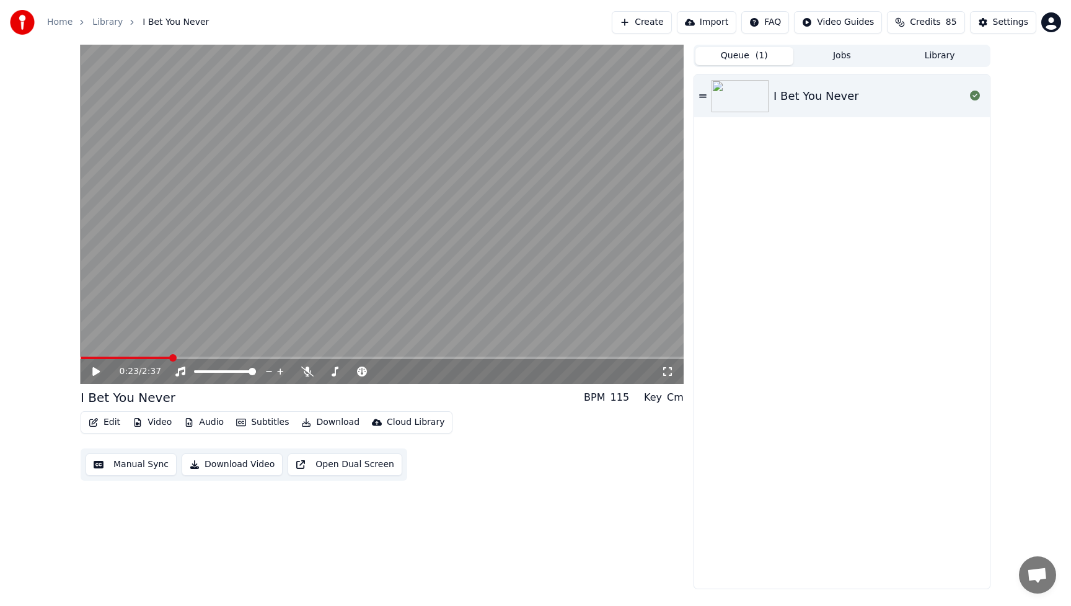
drag, startPoint x: 824, startPoint y: 192, endPoint x: 799, endPoint y: 193, distance: 24.8
click at [809, 190] on div "I Bet You Never" at bounding box center [842, 331] width 296 height 513
drag, startPoint x: 799, startPoint y: 193, endPoint x: 1020, endPoint y: 184, distance: 220.9
click at [1020, 185] on div "0:23 / 2:37 I Bet You Never BPM 115 Key Cm Edit Video Audio Subtitles Download …" at bounding box center [535, 317] width 1071 height 544
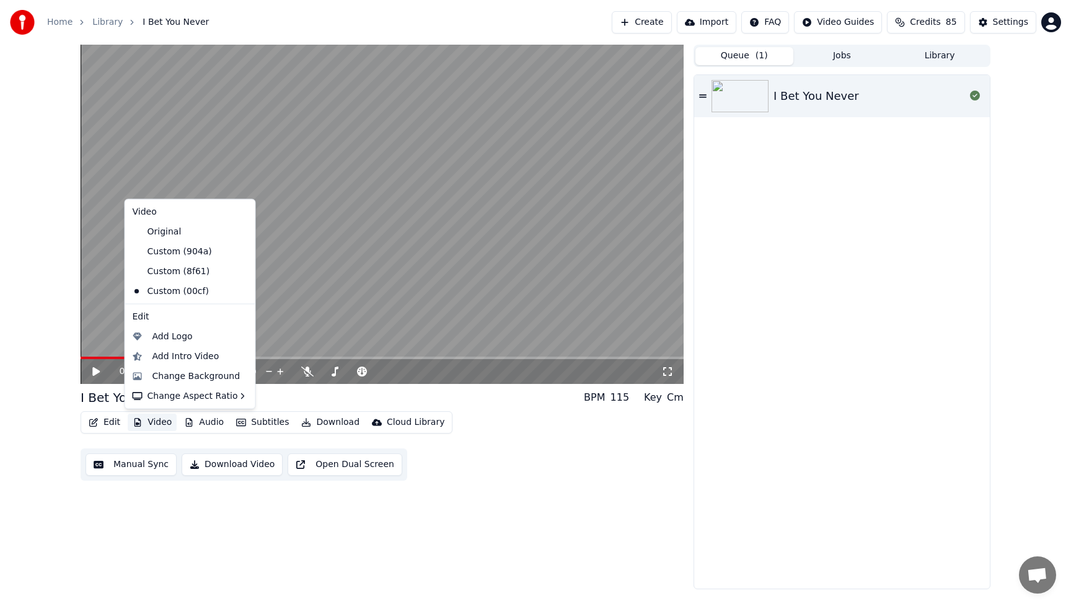
click at [156, 423] on button "Video" at bounding box center [152, 421] width 49 height 17
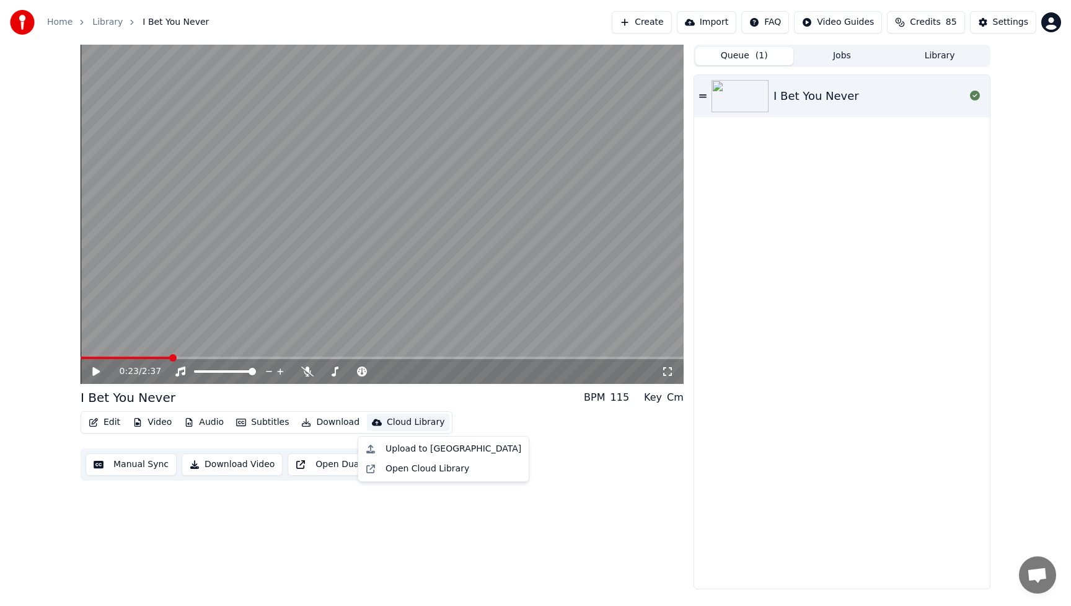
click at [601, 455] on div "Edit Video Audio Subtitles Download Cloud Library Manual Sync Download Video Op…" at bounding box center [382, 445] width 603 height 69
click at [113, 421] on button "Edit" at bounding box center [105, 421] width 42 height 17
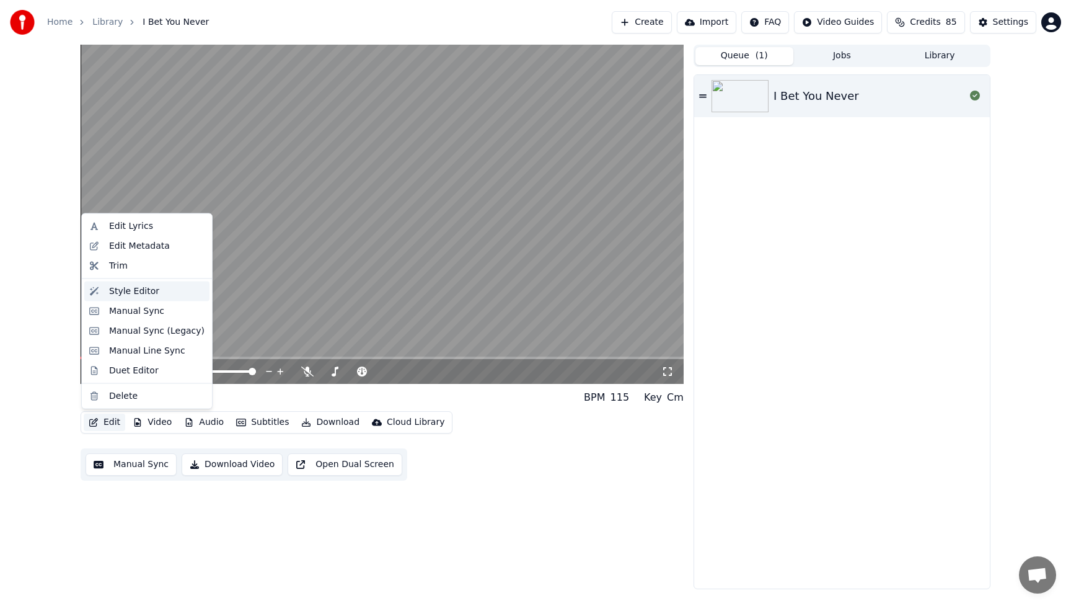
click at [133, 292] on div "Style Editor" at bounding box center [134, 291] width 50 height 12
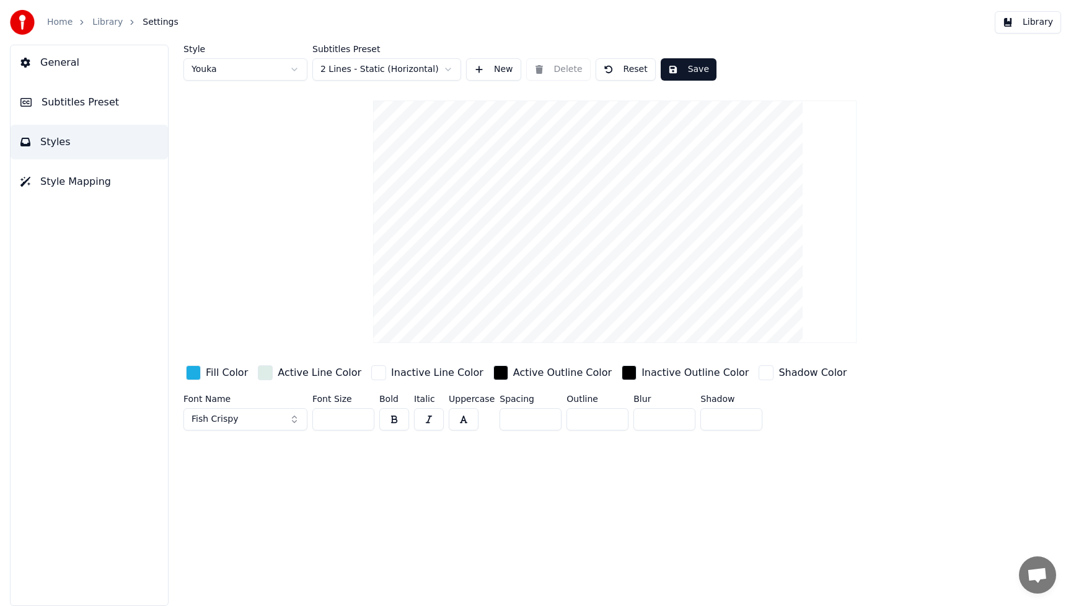
click at [225, 371] on div "Fill Color" at bounding box center [227, 372] width 42 height 15
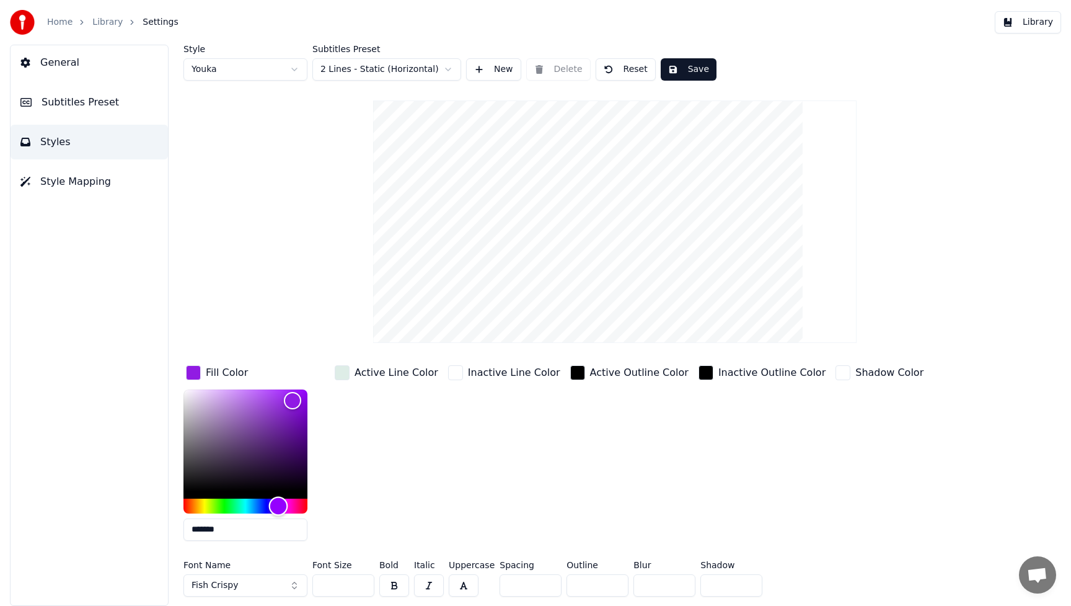
drag, startPoint x: 253, startPoint y: 505, endPoint x: 278, endPoint y: 507, distance: 25.5
click at [278, 507] on div "Hue" at bounding box center [278, 505] width 19 height 19
drag, startPoint x: 293, startPoint y: 403, endPoint x: 245, endPoint y: 401, distance: 47.1
click at [245, 401] on div "Color" at bounding box center [250, 403] width 19 height 19
click at [245, 401] on div "Color" at bounding box center [245, 401] width 19 height 19
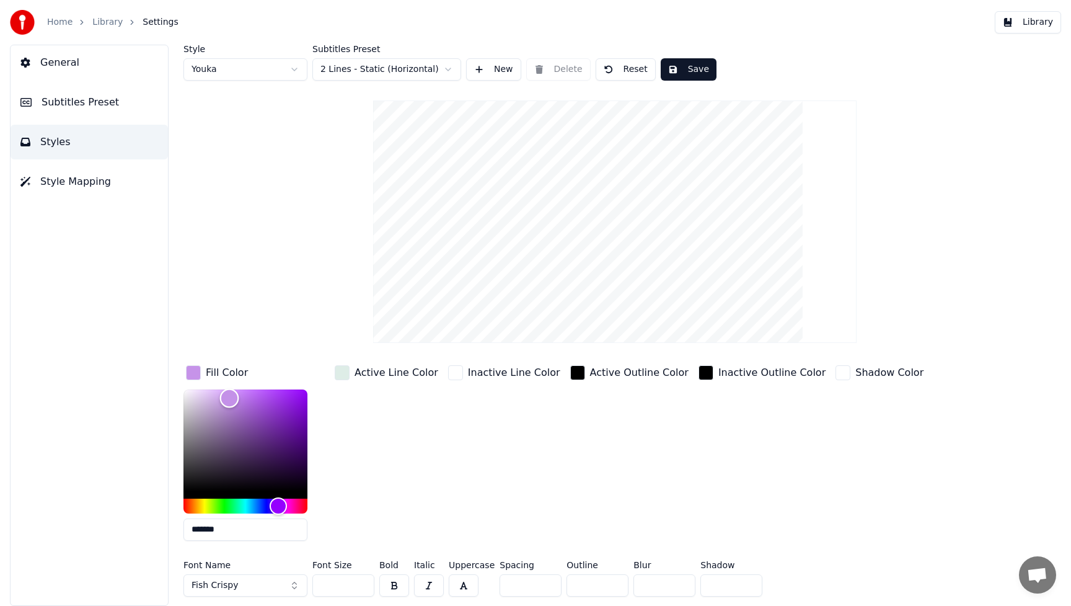
drag, startPoint x: 245, startPoint y: 401, endPoint x: 229, endPoint y: 397, distance: 15.9
click at [229, 397] on div "Color" at bounding box center [229, 398] width 19 height 19
type input "*******"
click at [233, 396] on div "Color" at bounding box center [233, 396] width 19 height 19
click at [290, 586] on button "Fish Crispy" at bounding box center [245, 585] width 124 height 22
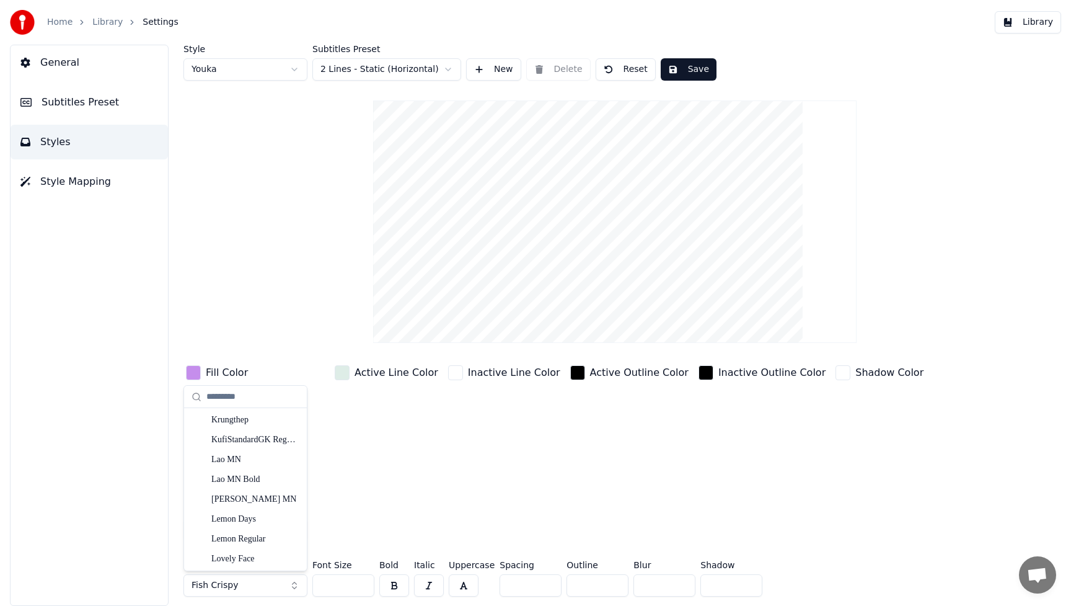
scroll to position [6589, 0]
click at [246, 496] on div "Lemon Days" at bounding box center [255, 493] width 88 height 12
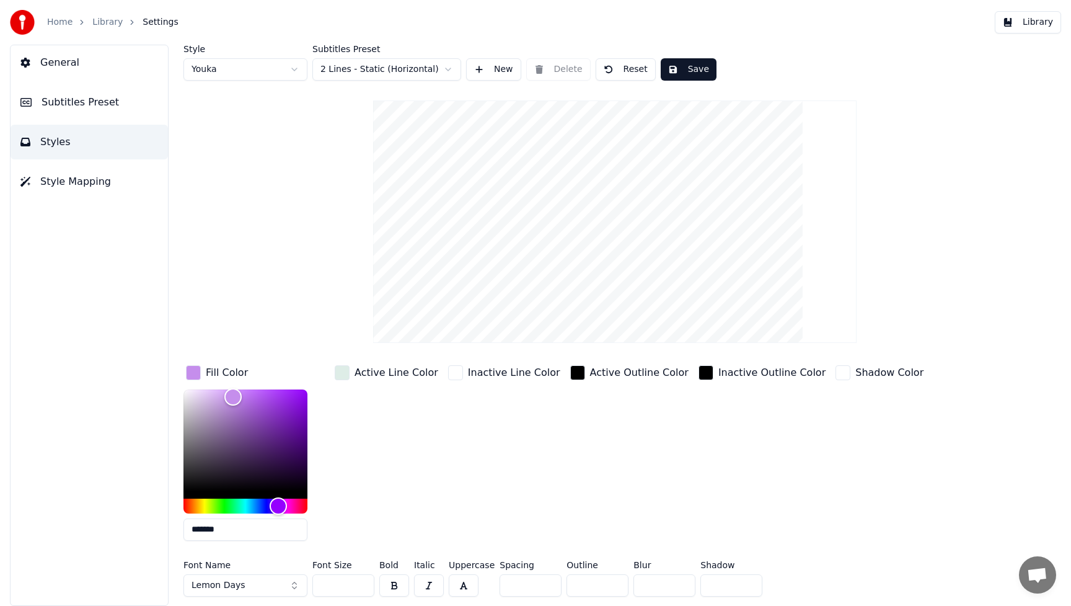
click at [360, 583] on input "***" at bounding box center [343, 585] width 62 height 22
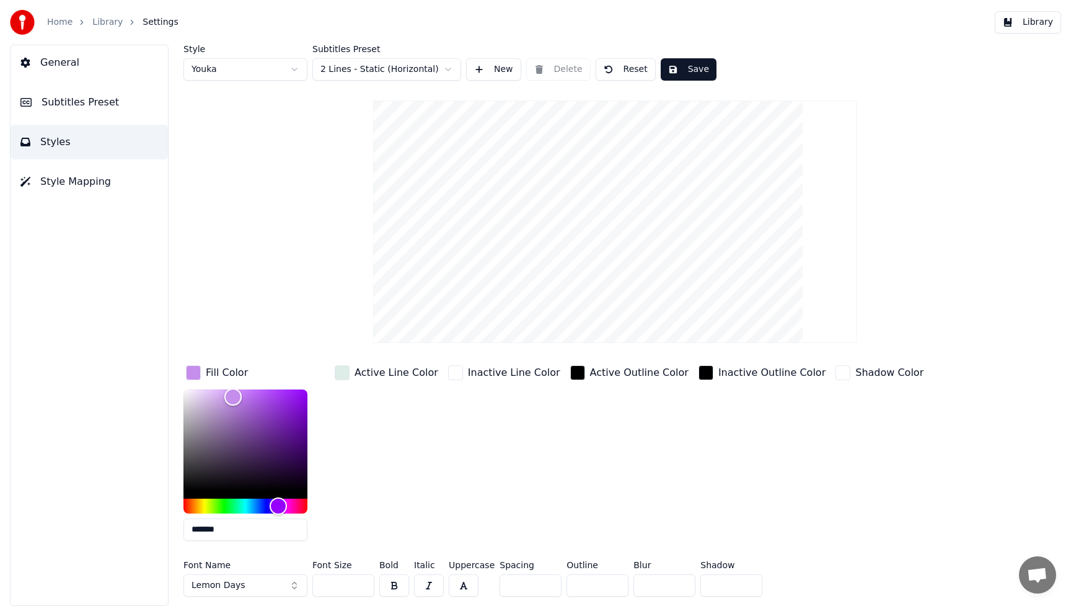
click at [360, 583] on input "***" at bounding box center [343, 585] width 62 height 22
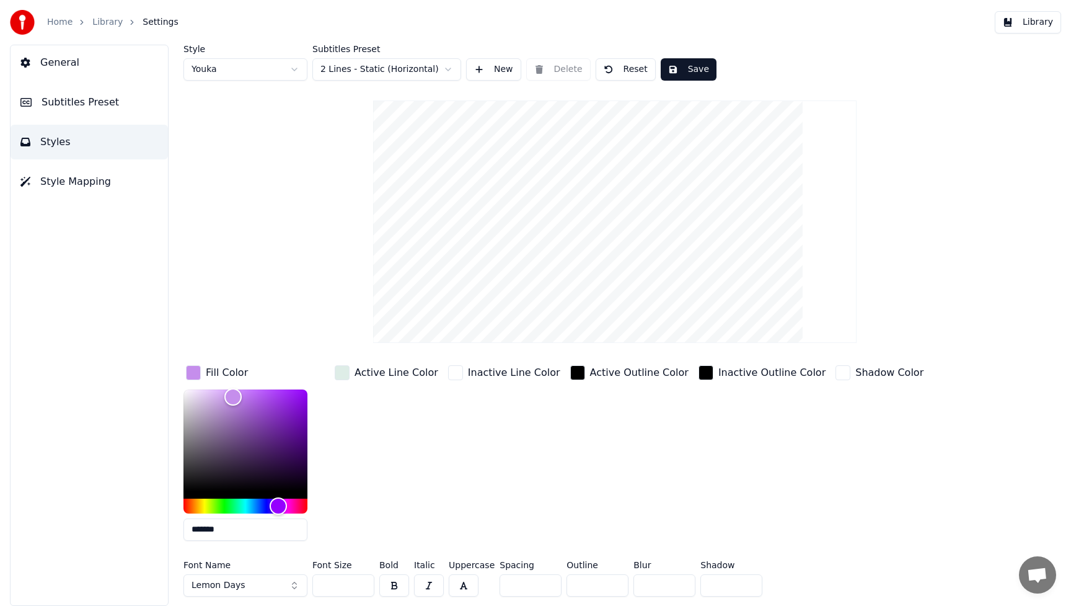
click at [360, 583] on input "***" at bounding box center [343, 585] width 62 height 22
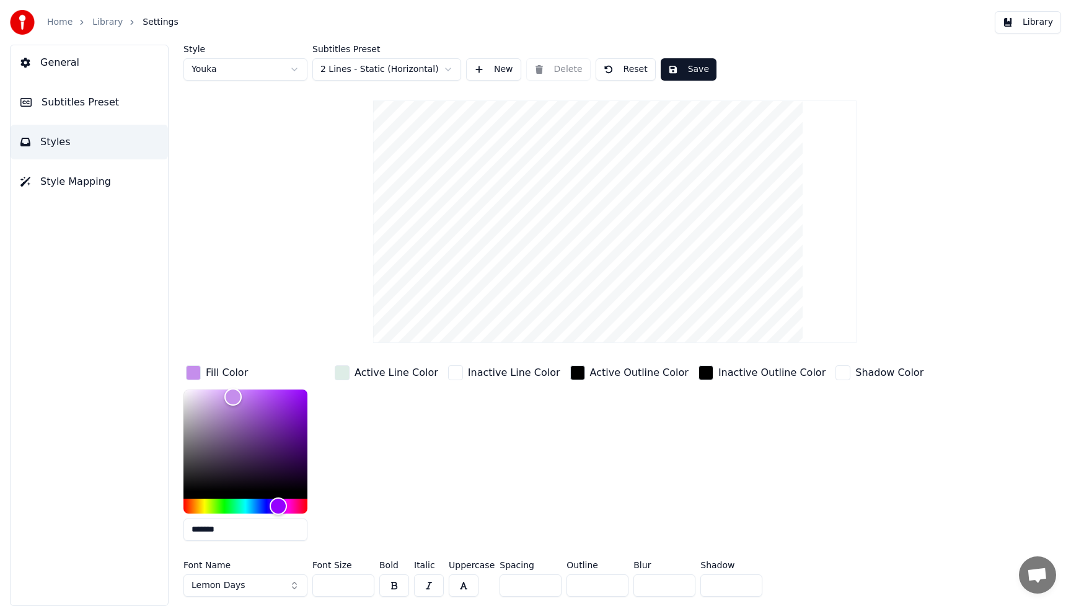
click at [360, 583] on input "***" at bounding box center [343, 585] width 62 height 22
type input "***"
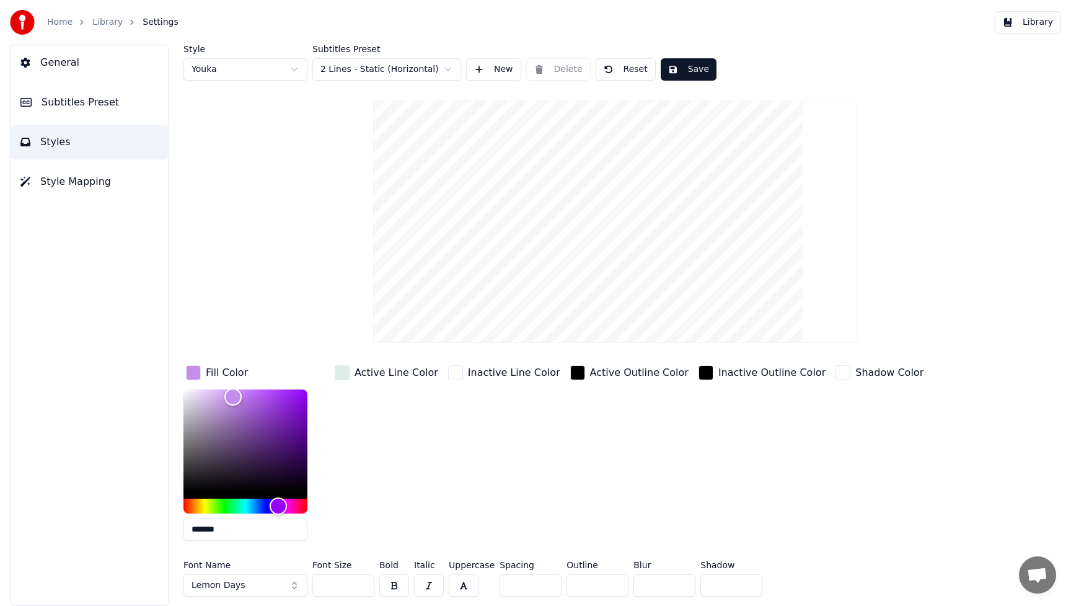
click at [360, 583] on input "***" at bounding box center [343, 585] width 62 height 22
click at [691, 76] on button "Save" at bounding box center [689, 69] width 56 height 22
click at [1028, 20] on button "Library" at bounding box center [1028, 22] width 66 height 22
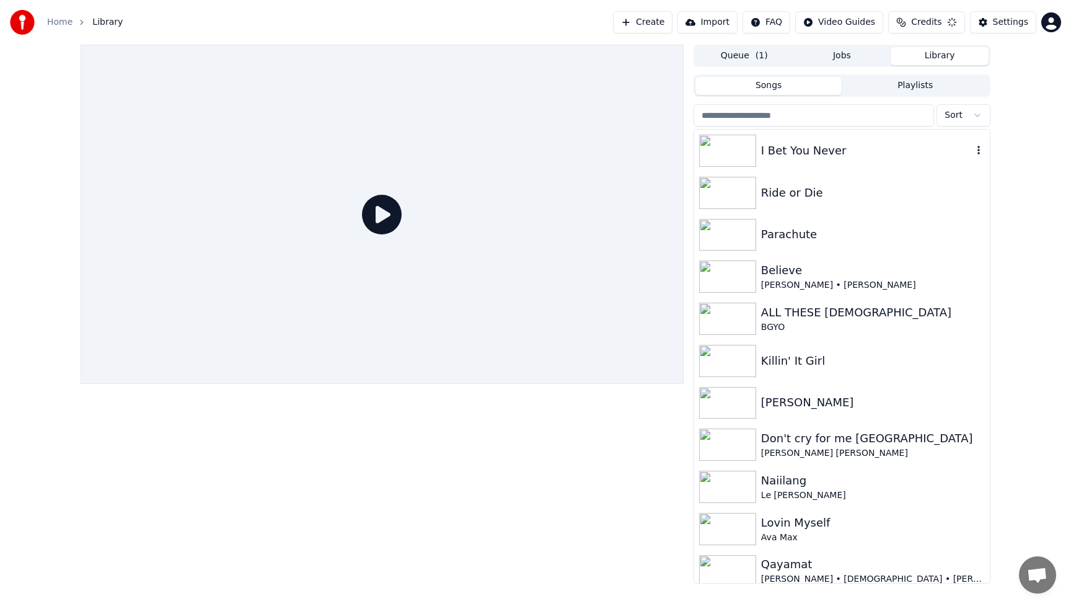
click at [809, 161] on div "I Bet You Never" at bounding box center [842, 151] width 296 height 42
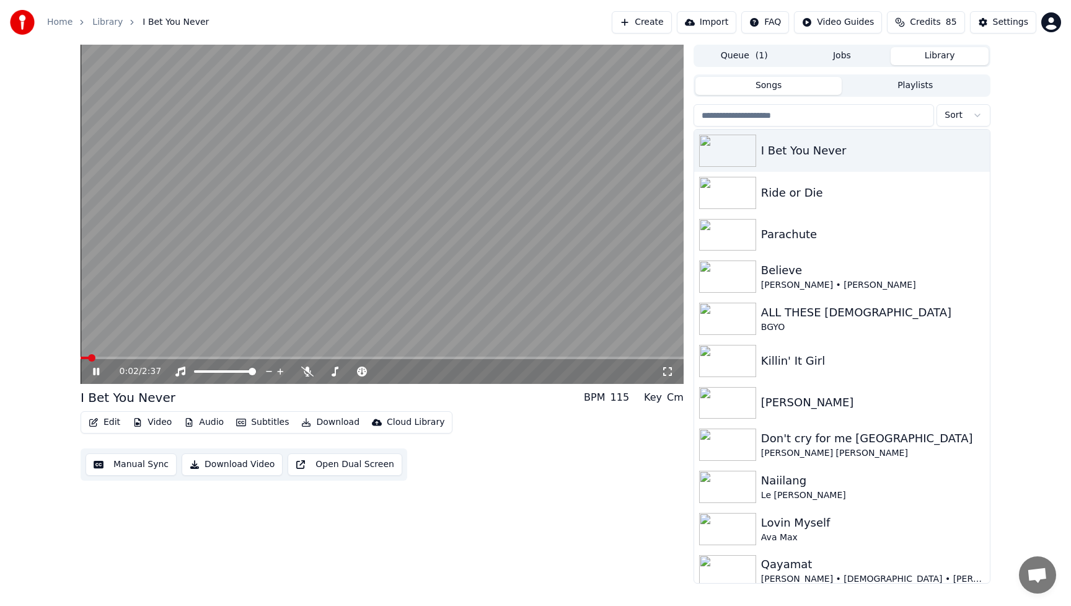
click at [95, 371] on icon at bounding box center [96, 371] width 6 height 7
click at [166, 427] on button "Video" at bounding box center [152, 421] width 49 height 17
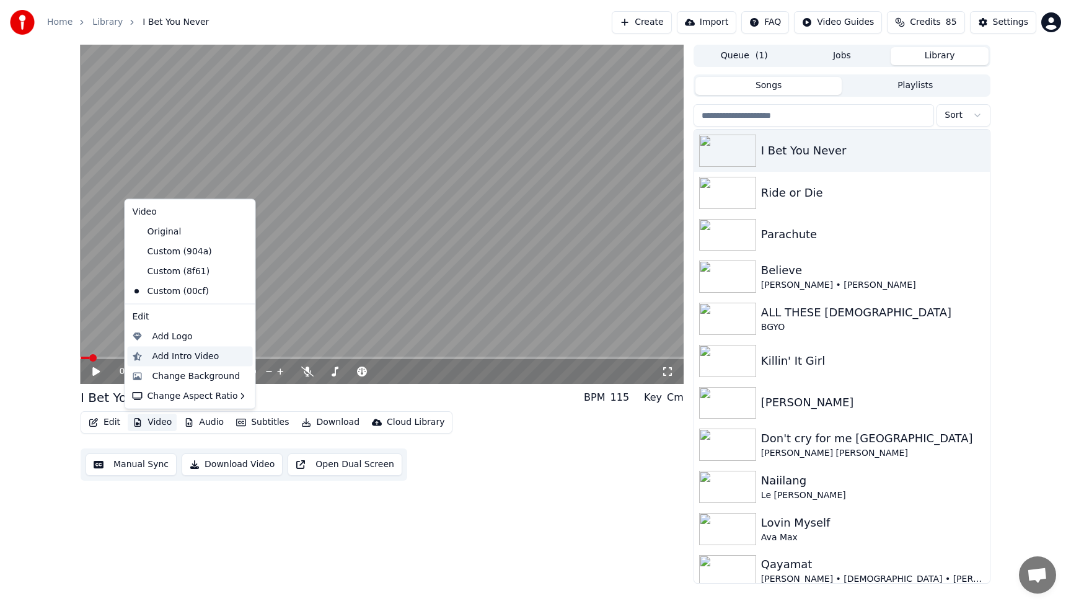
click at [170, 361] on div "Add Intro Video" at bounding box center [185, 356] width 67 height 12
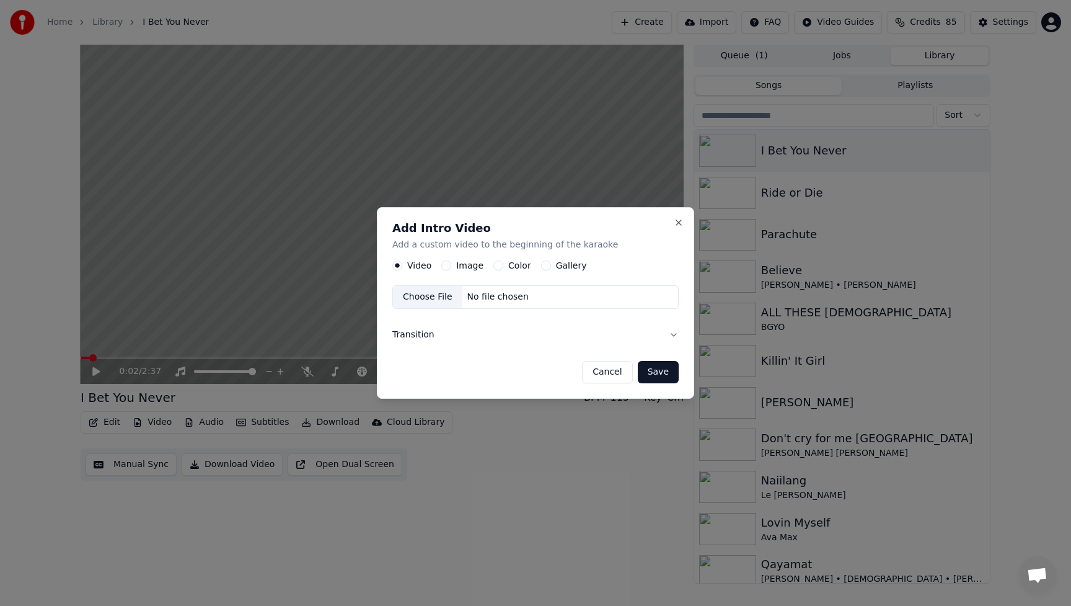
click at [609, 373] on button "Cancel" at bounding box center [607, 372] width 50 height 22
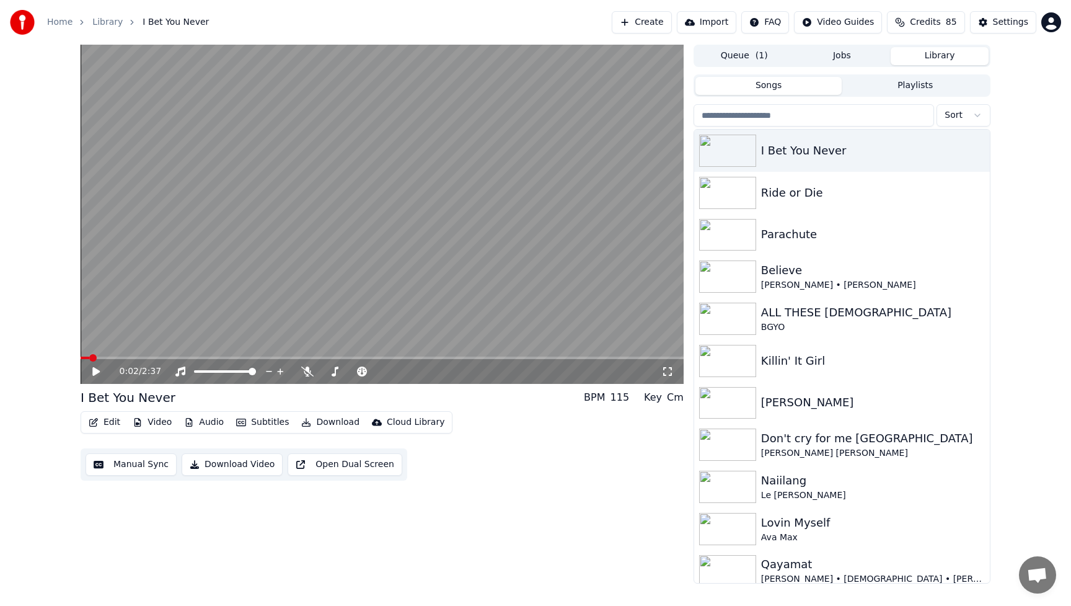
click at [149, 421] on button "Video" at bounding box center [152, 421] width 49 height 17
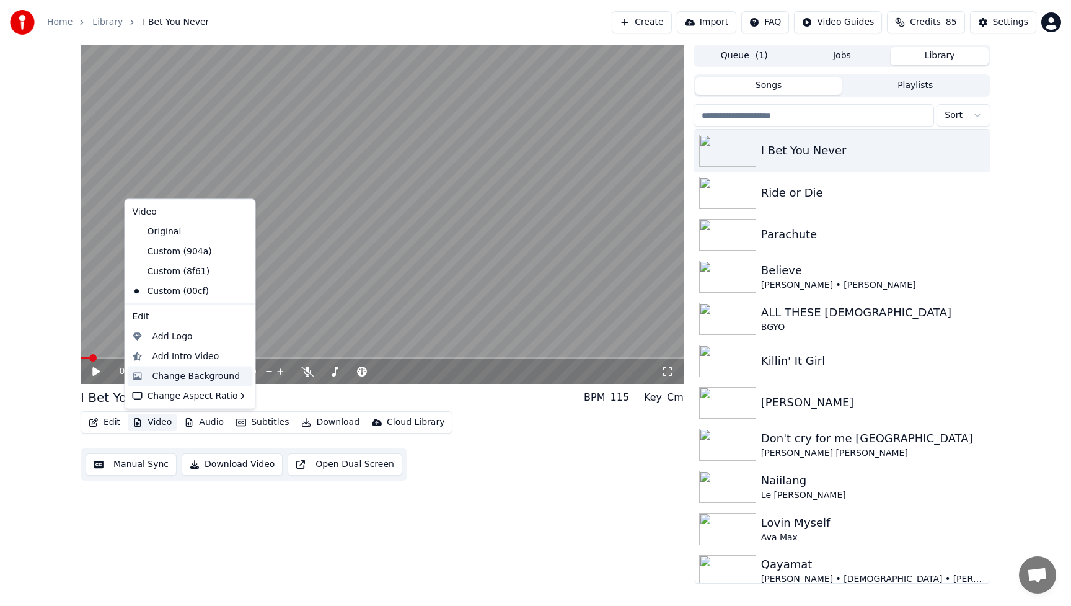
click at [192, 374] on div "Change Background" at bounding box center [196, 375] width 88 height 12
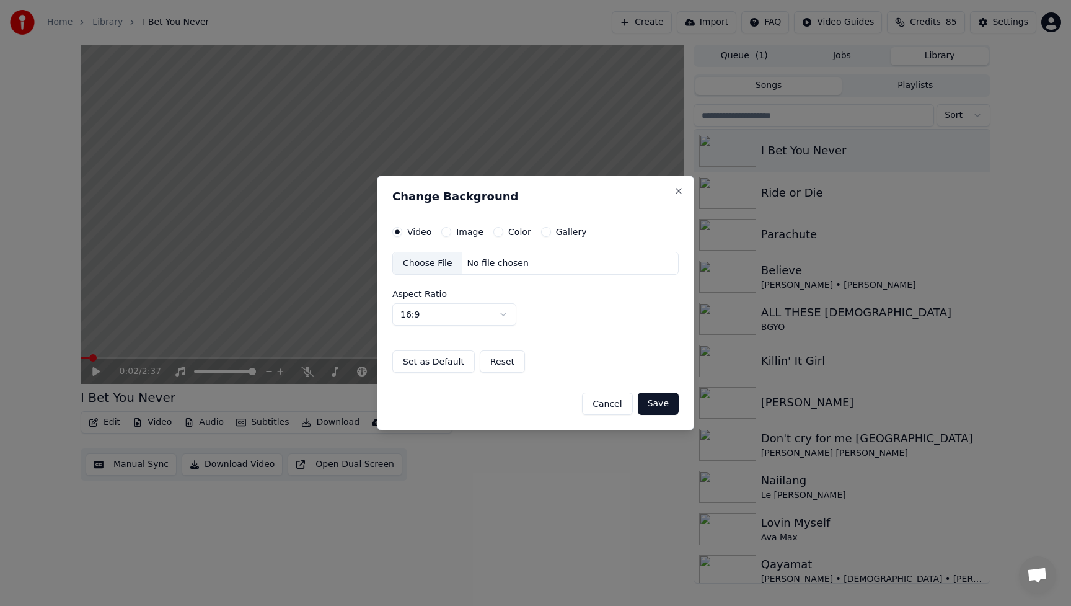
click at [420, 232] on label "Video" at bounding box center [419, 231] width 24 height 9
click at [402, 232] on button "Video" at bounding box center [397, 232] width 10 height 10
click at [421, 265] on div "Choose File" at bounding box center [427, 263] width 69 height 22
click at [674, 405] on button "Save" at bounding box center [658, 403] width 41 height 22
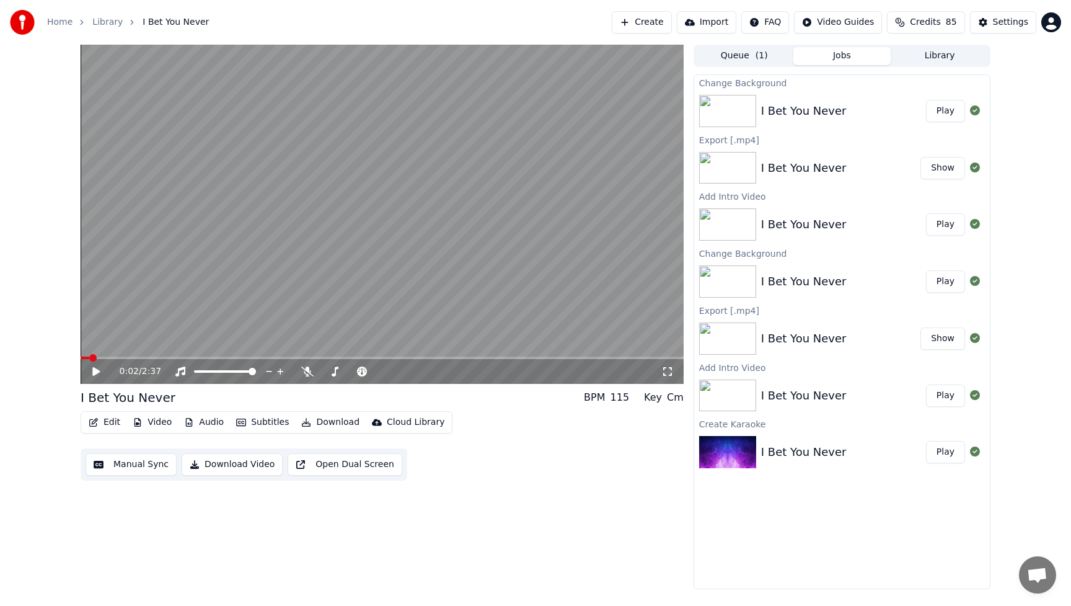
click at [942, 57] on button "Library" at bounding box center [940, 56] width 98 height 18
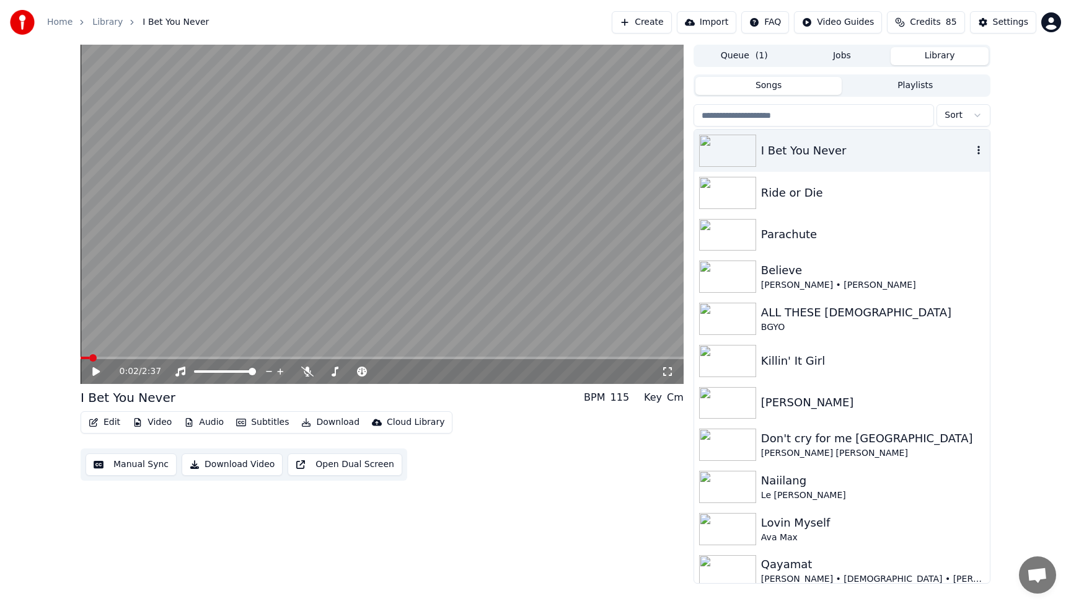
click at [736, 151] on img at bounding box center [727, 151] width 57 height 32
click at [826, 151] on div "I Bet You Never" at bounding box center [866, 150] width 211 height 17
click at [97, 371] on icon at bounding box center [95, 371] width 7 height 9
click at [96, 371] on icon at bounding box center [105, 371] width 29 height 10
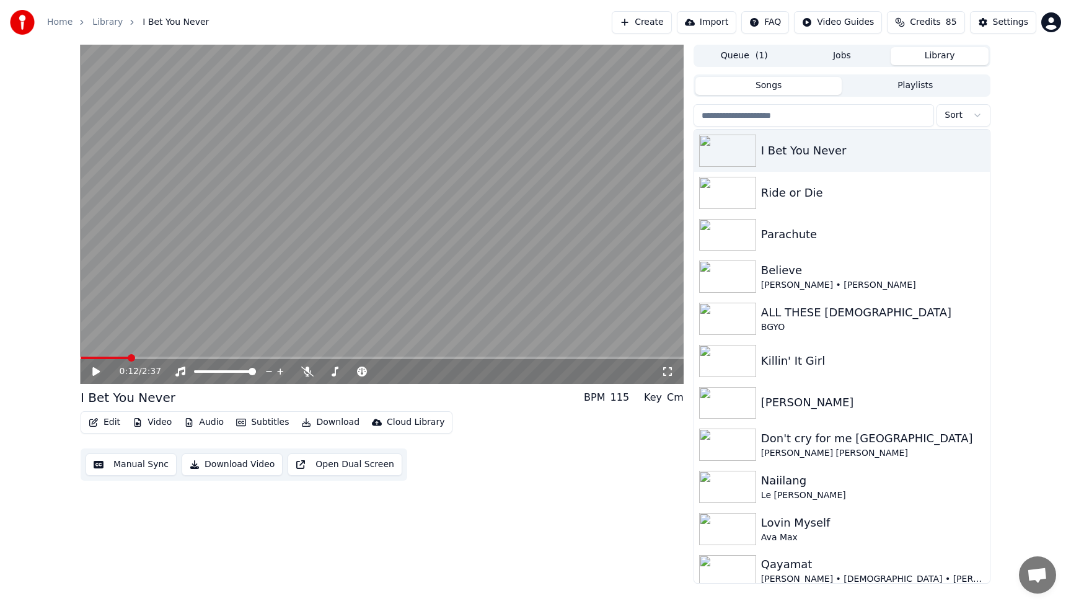
click at [154, 423] on button "Video" at bounding box center [152, 421] width 49 height 17
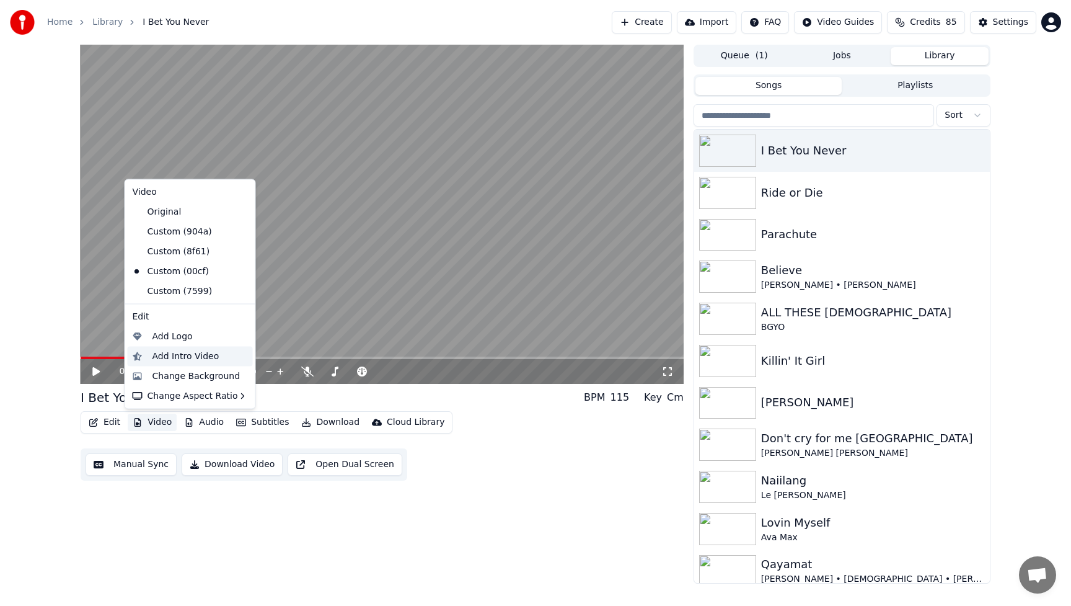
click at [177, 358] on div "Add Intro Video" at bounding box center [185, 356] width 67 height 12
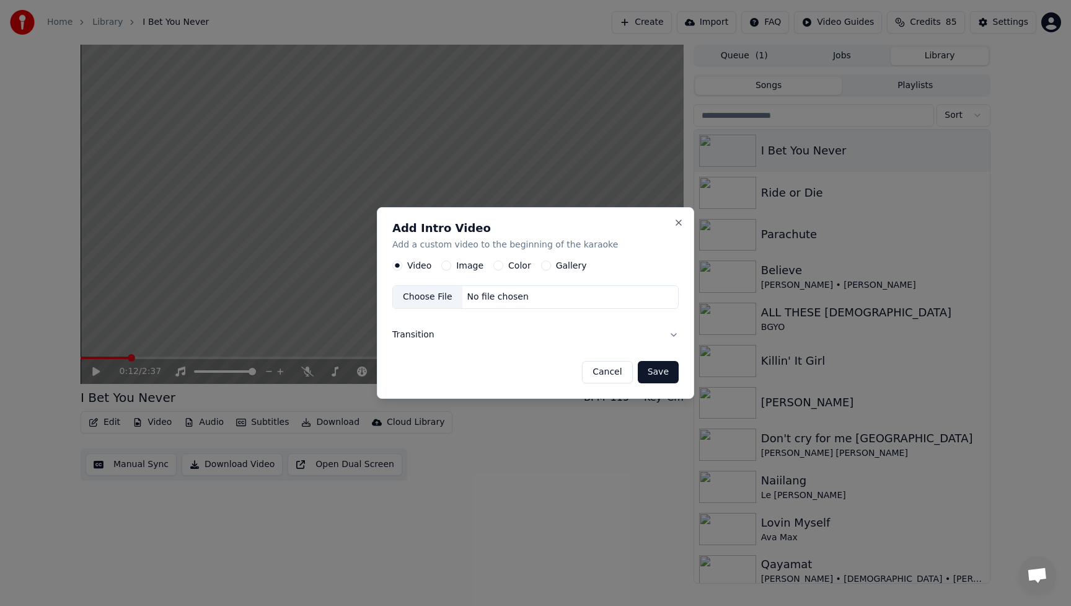
click at [471, 269] on label "Image" at bounding box center [469, 266] width 27 height 9
click at [451, 269] on button "Image" at bounding box center [446, 266] width 10 height 10
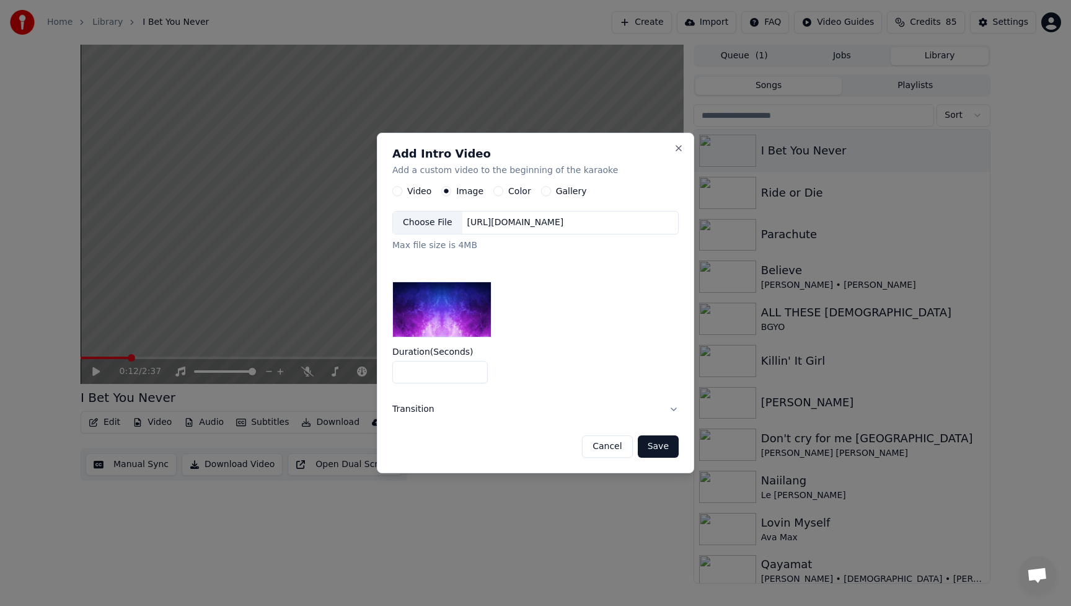
click at [426, 225] on div "Choose File" at bounding box center [427, 223] width 69 height 22
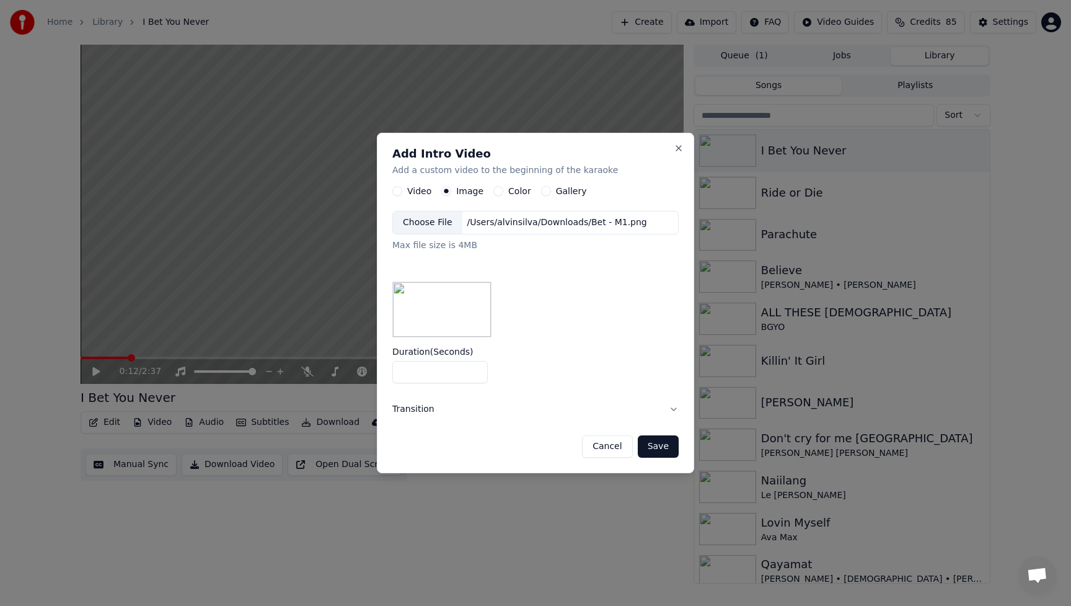
click at [659, 451] on button "Save" at bounding box center [658, 446] width 41 height 22
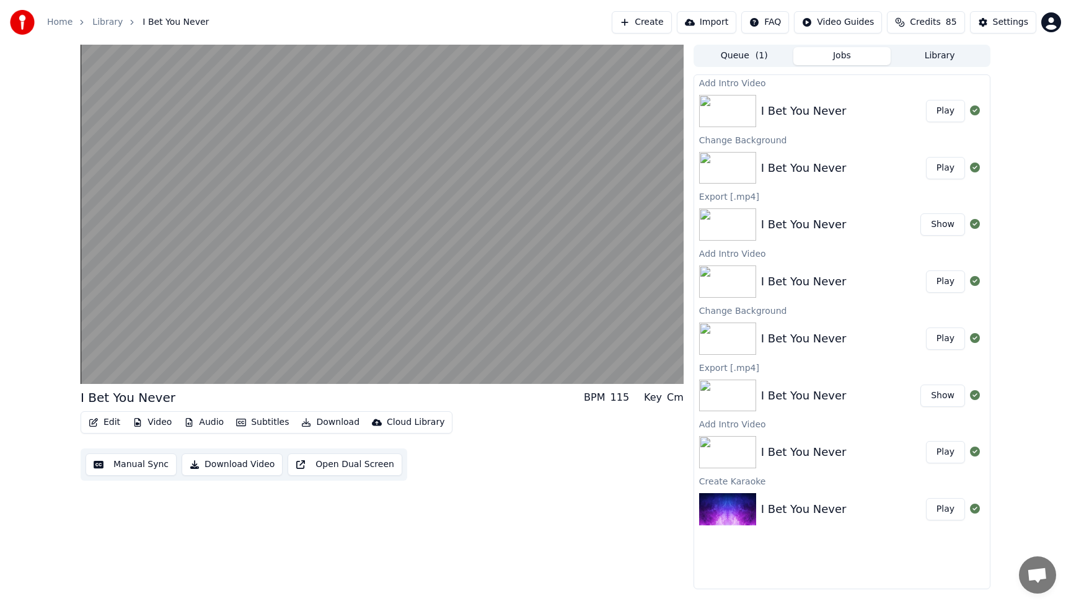
drag, startPoint x: 461, startPoint y: 449, endPoint x: 477, endPoint y: 453, distance: 16.7
click at [462, 449] on div "Edit Video Audio Subtitles Download Cloud Library Manual Sync Download Video Op…" at bounding box center [382, 445] width 603 height 69
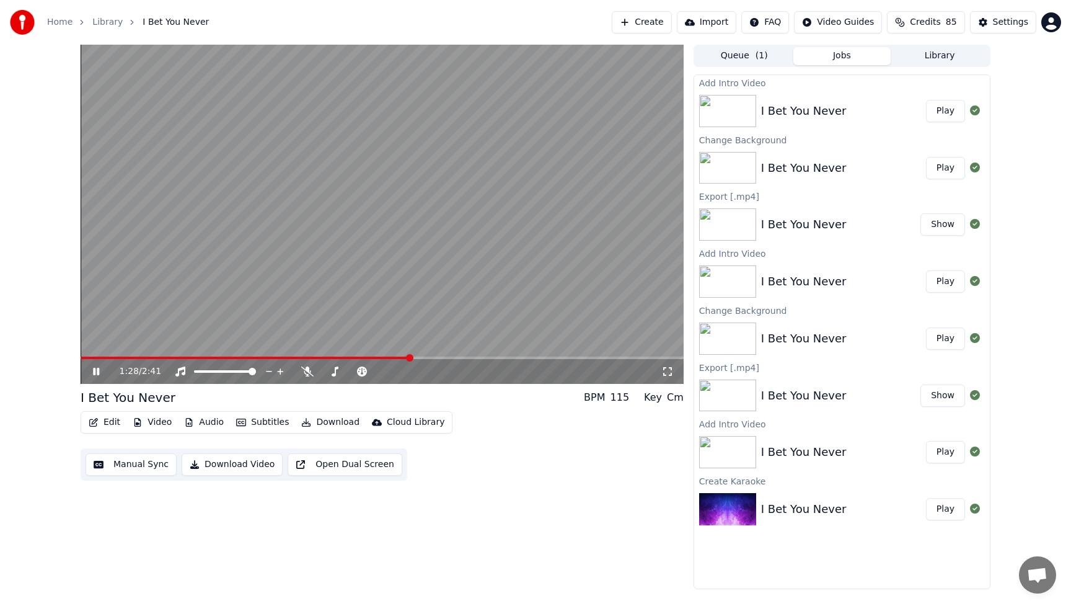
click at [97, 373] on icon at bounding box center [105, 371] width 29 height 10
click at [248, 466] on button "Download Video" at bounding box center [232, 464] width 101 height 22
